Goal: Information Seeking & Learning: Learn about a topic

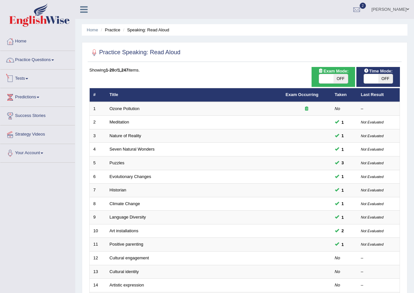
click at [29, 66] on link "Practice Questions" at bounding box center [37, 59] width 75 height 16
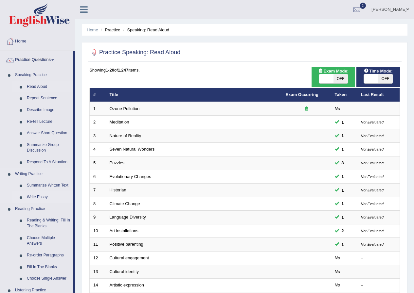
click at [37, 196] on link "Write Essay" at bounding box center [48, 198] width 49 height 12
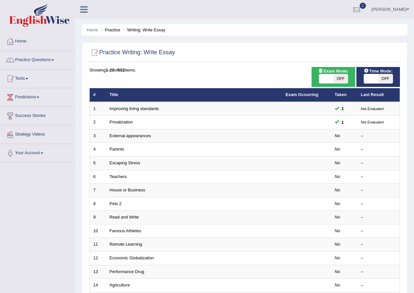
click at [340, 79] on span "OFF" at bounding box center [340, 78] width 14 height 9
checkbox input "true"
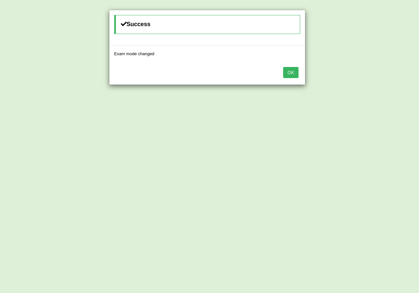
click at [295, 75] on button "OK" at bounding box center [290, 72] width 15 height 11
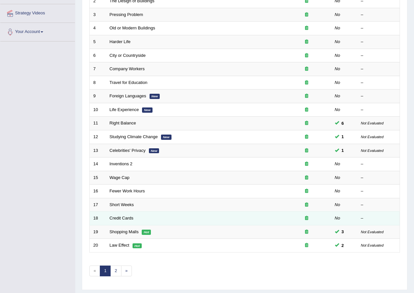
scroll to position [140, 0]
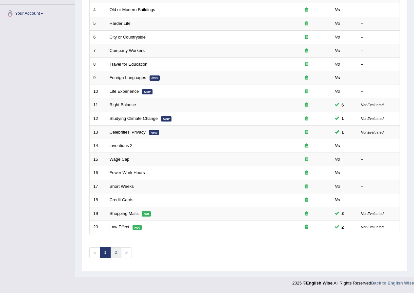
click at [114, 253] on link "2" at bounding box center [115, 253] width 11 height 11
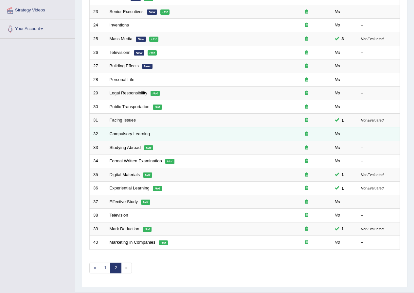
scroll to position [131, 0]
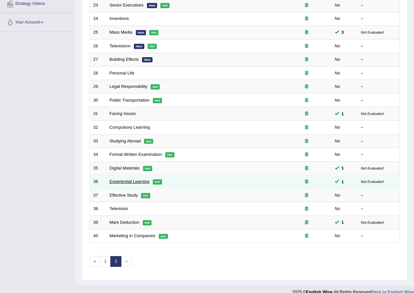
click at [118, 180] on link "Experiential Learning" at bounding box center [130, 181] width 40 height 5
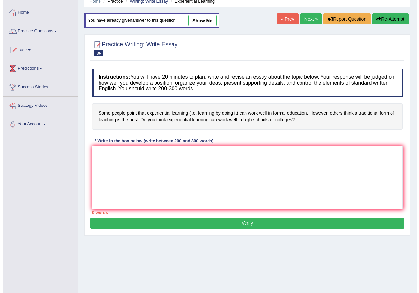
scroll to position [50, 0]
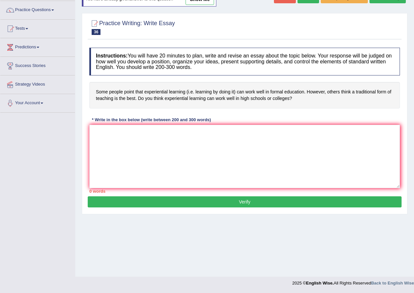
type textarea "The increasing influence of experiential learning on our lives has ignited nume…"
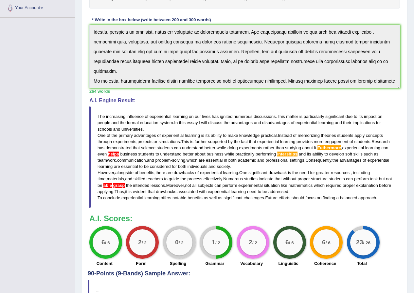
scroll to position [148, 0]
